Goal: Information Seeking & Learning: Learn about a topic

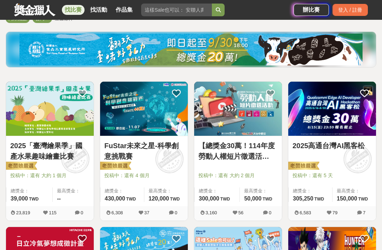
scroll to position [73, 0]
click at [162, 133] on img at bounding box center [144, 109] width 88 height 54
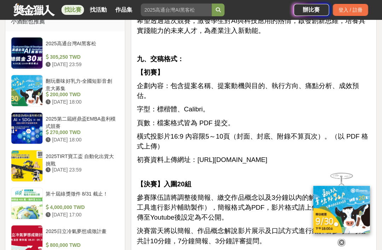
scroll to position [839, 0]
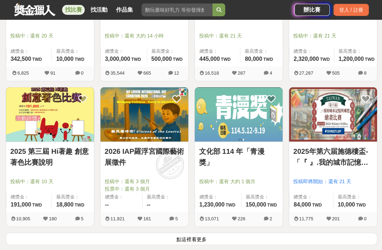
scroll to position [823, 0]
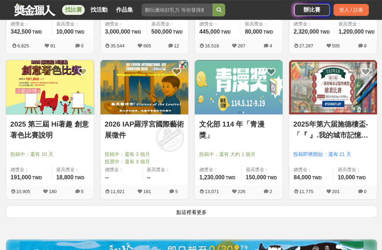
click at [200, 214] on button "點這裡看更多" at bounding box center [191, 211] width 371 height 12
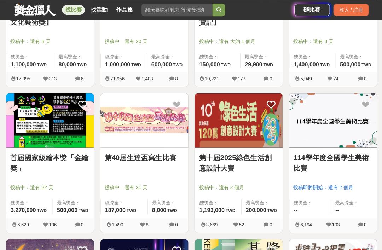
scroll to position [1089, 0]
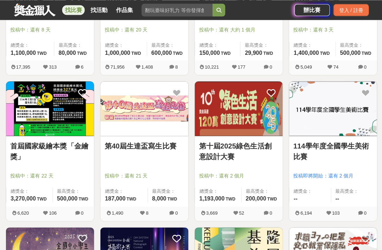
click at [246, 161] on link "第十屆2025綠色生活創意設計大賽" at bounding box center [238, 150] width 79 height 21
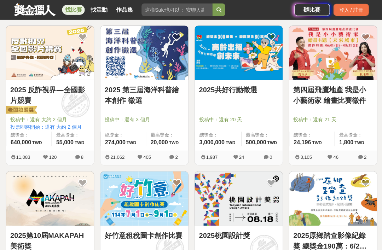
scroll to position [1444, 0]
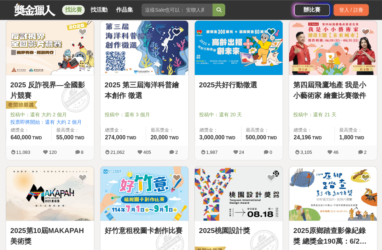
click at [165, 100] on link "2025 第三屆海洋科普繪本創作 徵選" at bounding box center [143, 89] width 79 height 21
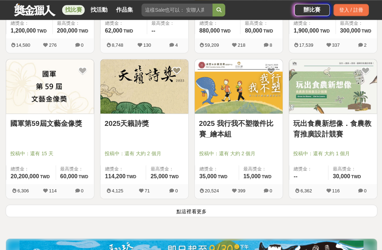
scroll to position [1736, 0]
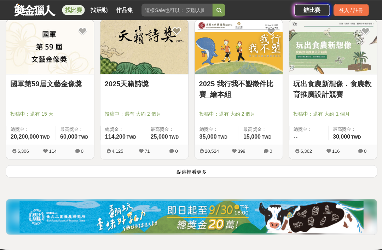
click at [296, 175] on button "點這裡看更多" at bounding box center [191, 171] width 371 height 12
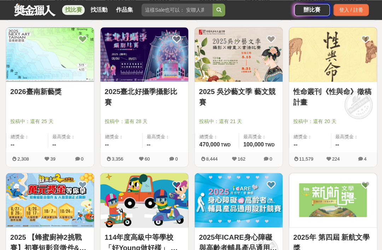
scroll to position [2493, 0]
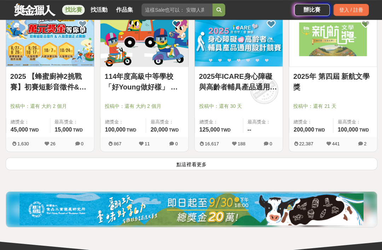
click at [308, 165] on button "點這裡看更多" at bounding box center [191, 164] width 371 height 12
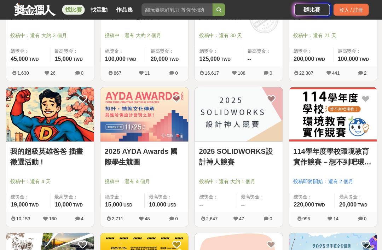
scroll to position [2687, 0]
click at [159, 163] on link "2025 AYDA Awards 國際學生競圖" at bounding box center [143, 156] width 79 height 21
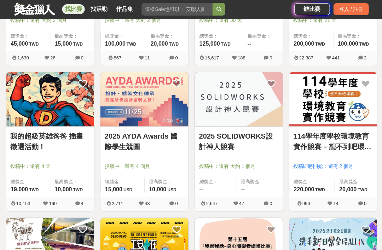
click at [334, 148] on link "114學年度學校環境教育實作競賽－想不到吧環教！" at bounding box center [332, 141] width 79 height 21
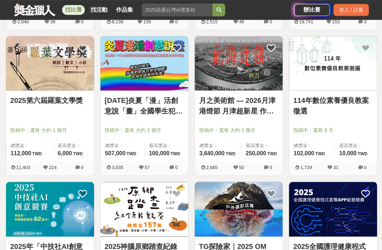
scroll to position [3365, 0]
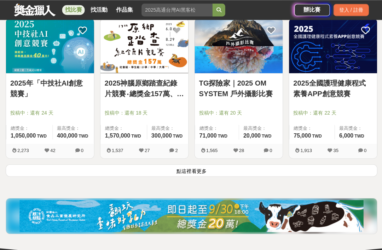
click at [349, 175] on button "點這裡看更多" at bounding box center [191, 170] width 371 height 12
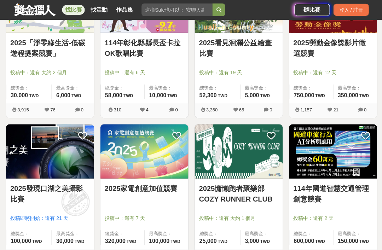
scroll to position [4293, 0]
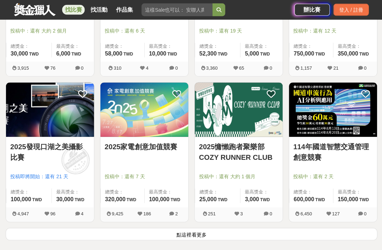
click at [57, 236] on button "點這裡看更多" at bounding box center [191, 234] width 371 height 12
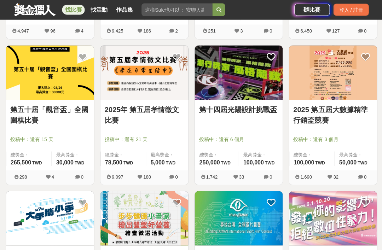
scroll to position [4475, 0]
click at [263, 143] on span "投稿中：還有 6 個月" at bounding box center [238, 139] width 79 height 7
click at [259, 104] on link "第十四屆光陽設計挑戰盃" at bounding box center [238, 109] width 79 height 11
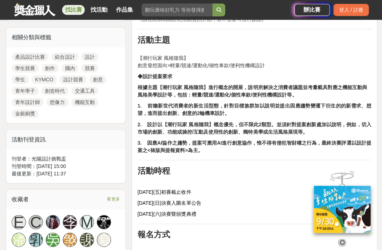
scroll to position [287, 0]
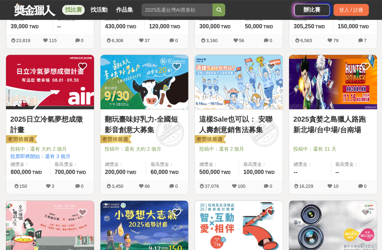
scroll to position [4480, 0]
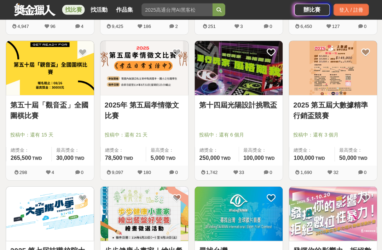
click at [344, 84] on img at bounding box center [333, 68] width 88 height 54
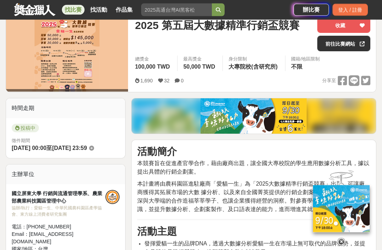
scroll to position [69, 0]
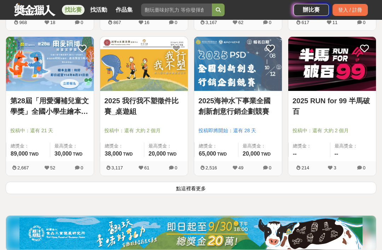
scroll to position [5245, 0]
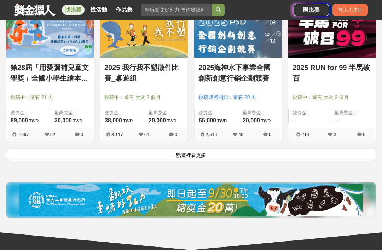
click at [347, 158] on button "點這裡看更多" at bounding box center [191, 155] width 371 height 12
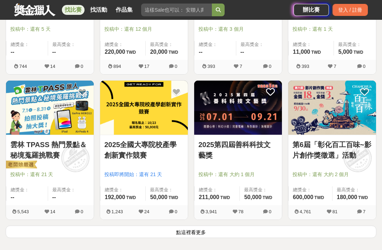
scroll to position [6067, 0]
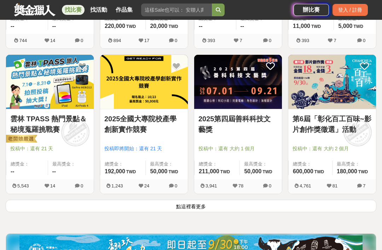
click at [315, 204] on button "點這裡看更多" at bounding box center [191, 206] width 371 height 12
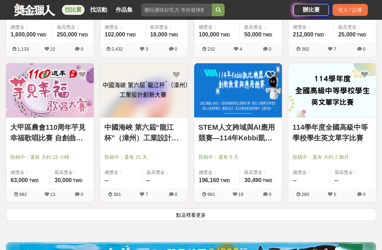
scroll to position [6936, 0]
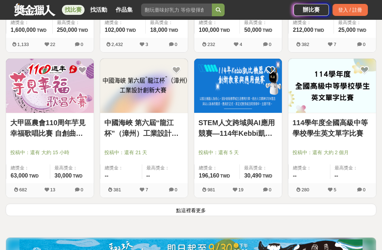
click at [344, 202] on div "114學年度全國高級中等學校學生英文單字比賽 投稿中：還有 大約 2 個月 總獎金： -- 最高獎金： -- 280 5 0" at bounding box center [332, 130] width 94 height 145
click at [340, 208] on button "點這裡看更多" at bounding box center [191, 210] width 371 height 12
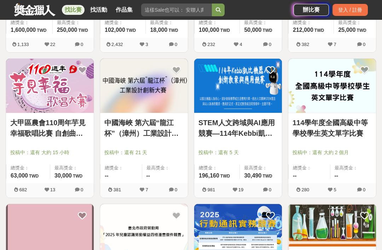
click at [359, 133] on link "114學年度全國高級中等學校學生英文單字比賽" at bounding box center [332, 128] width 79 height 21
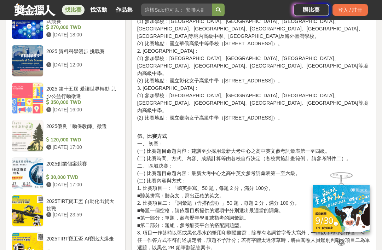
scroll to position [670, 0]
